Goal: Information Seeking & Learning: Learn about a topic

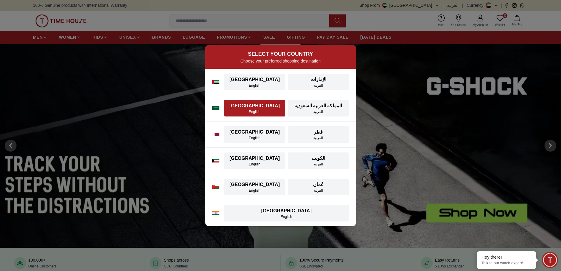
click at [248, 109] on div "Saudi Arabia" at bounding box center [255, 105] width 54 height 7
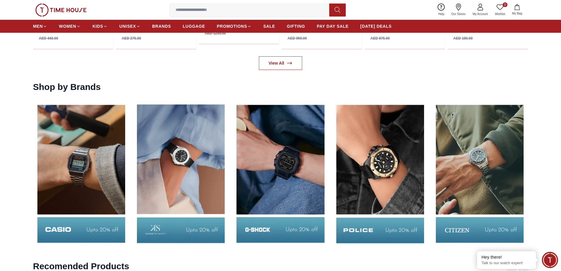
scroll to position [1002, 0]
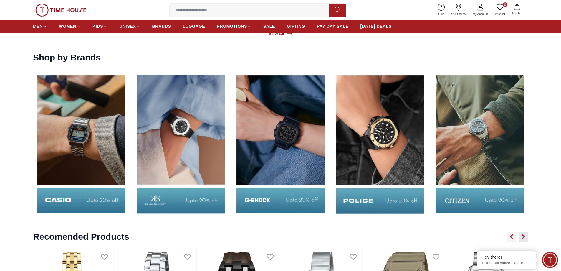
click at [524, 236] on icon "button" at bounding box center [524, 237] width 2 height 4
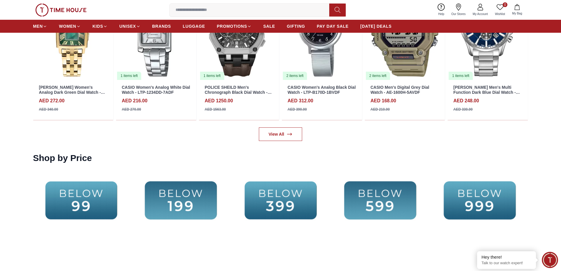
scroll to position [1326, 0]
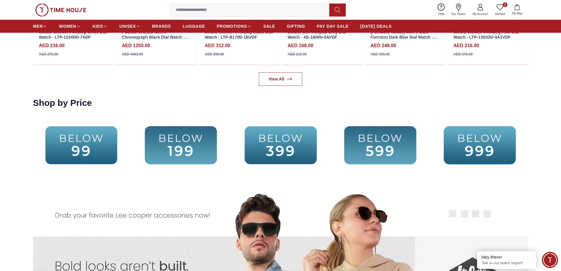
click at [382, 148] on img at bounding box center [380, 145] width 97 height 62
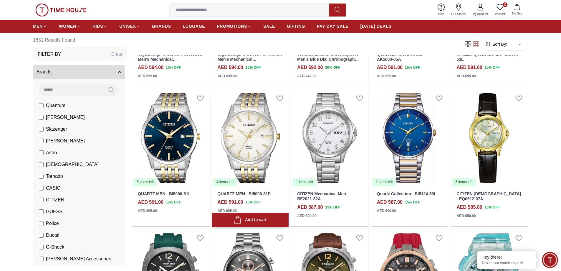
scroll to position [147, 0]
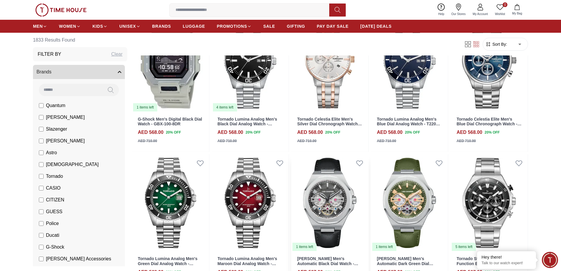
scroll to position [560, 0]
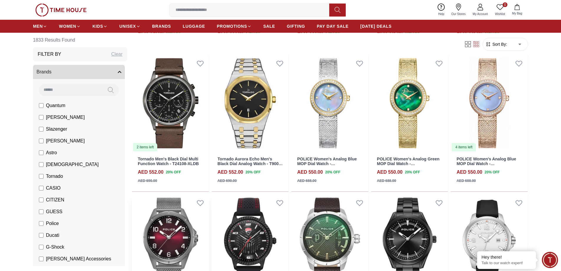
scroll to position [1355, 0]
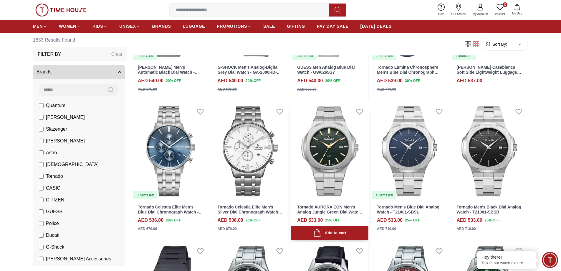
scroll to position [1856, 0]
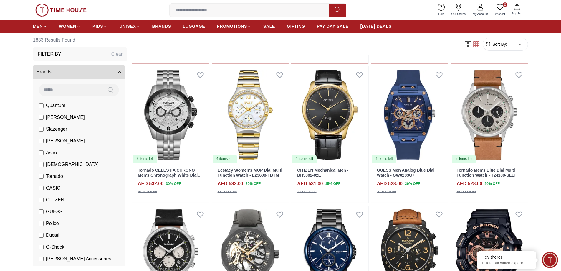
scroll to position [2298, 0]
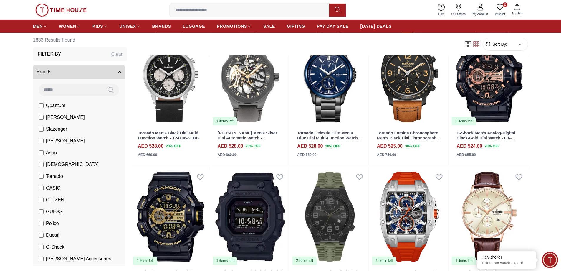
scroll to position [2122, 0]
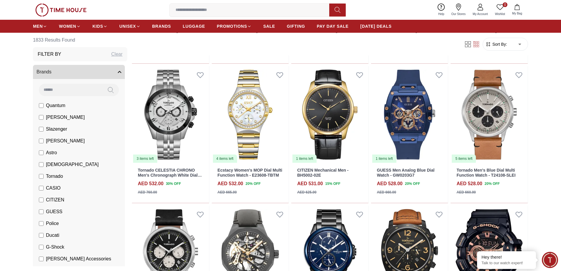
scroll to position [1503, 0]
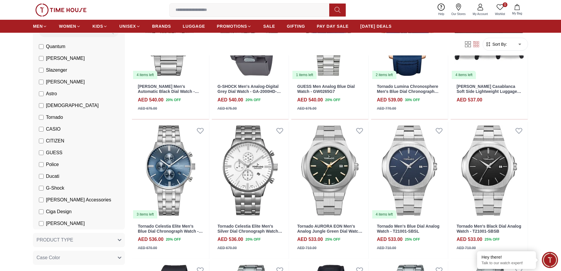
scroll to position [1797, 0]
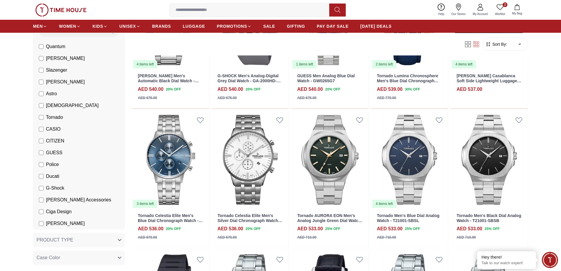
scroll to position [413, 0]
